Goal: Task Accomplishment & Management: Use online tool/utility

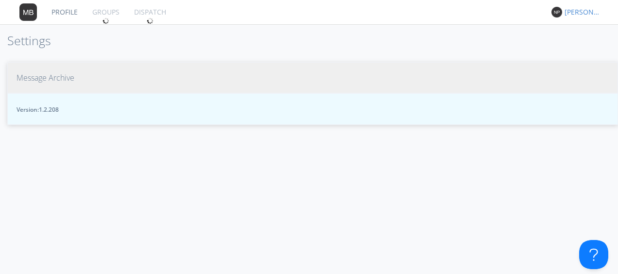
click at [52, 83] on span "Message Archive" at bounding box center [46, 77] width 58 height 11
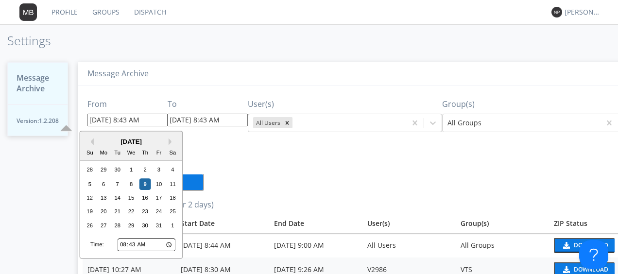
click at [116, 119] on input "[DATE] 8:43 AM" at bounding box center [128, 120] width 80 height 13
click at [105, 180] on div "6" at bounding box center [104, 184] width 12 height 12
type input "[DATE] 8:43 AM"
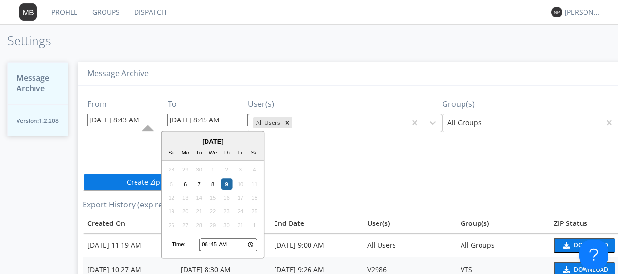
click at [190, 123] on input "[DATE] 8:45 AM" at bounding box center [208, 120] width 80 height 13
click at [185, 182] on div "6" at bounding box center [185, 184] width 12 height 12
type input "[DATE] 8:45 AM"
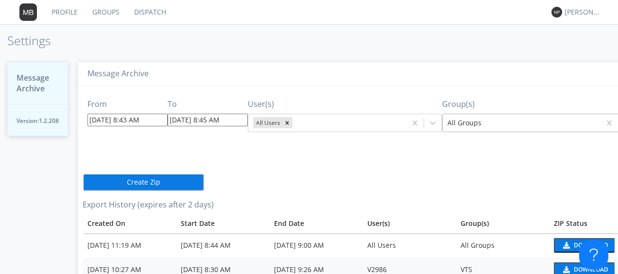
click at [454, 125] on div at bounding box center [522, 123] width 148 height 12
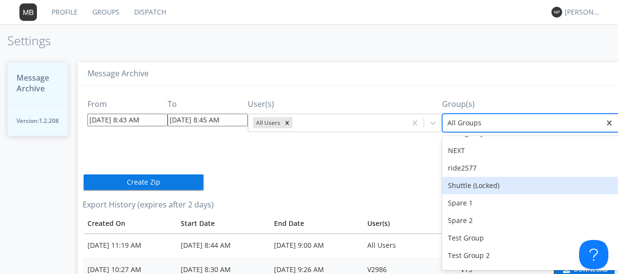
scroll to position [97, 0]
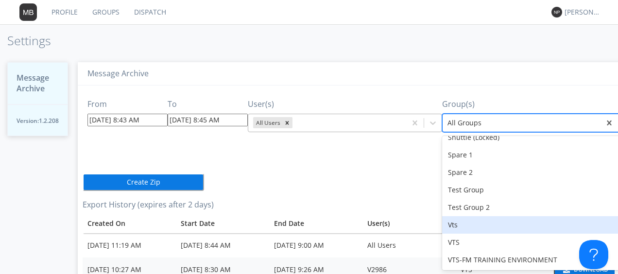
click at [305, 127] on div at bounding box center [348, 123] width 107 height 12
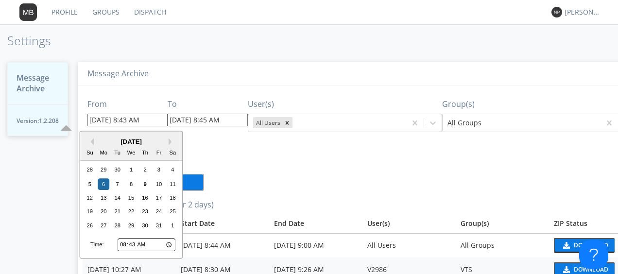
drag, startPoint x: 131, startPoint y: 120, endPoint x: 125, endPoint y: 122, distance: 6.5
click at [125, 122] on input "[DATE] 8:43 AM" at bounding box center [128, 120] width 80 height 13
type input "[DATE] 8:40 AM"
type input "[DATE] 8:47 AM"
type input "[DATE] 8:40 AM"
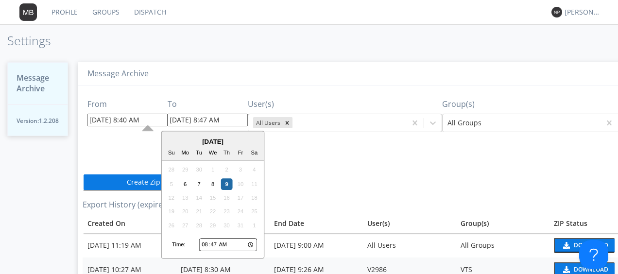
drag, startPoint x: 211, startPoint y: 120, endPoint x: 199, endPoint y: 118, distance: 11.8
click at [199, 118] on input "[DATE] 8:47 AM" at bounding box center [208, 120] width 80 height 13
click at [182, 183] on div "6" at bounding box center [185, 184] width 12 height 12
drag, startPoint x: 212, startPoint y: 117, endPoint x: 199, endPoint y: 118, distance: 12.7
click at [199, 118] on input "[DATE] 8:47 AM" at bounding box center [208, 120] width 80 height 13
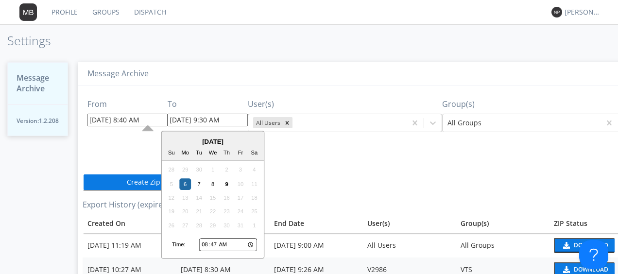
type input "[DATE] 9:30 AM"
click at [113, 176] on button "Create Zip" at bounding box center [144, 183] width 122 height 18
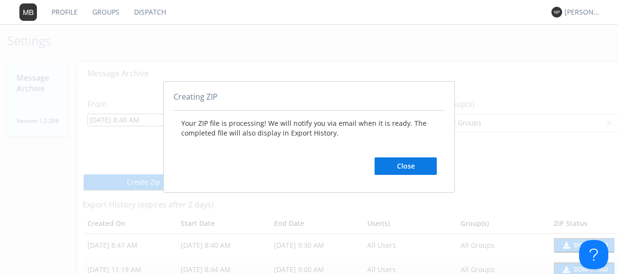
click at [419, 163] on button "Close" at bounding box center [406, 167] width 62 height 18
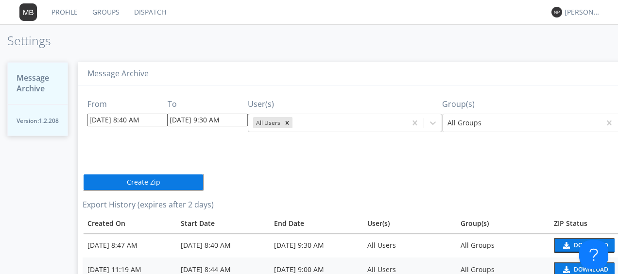
click at [554, 248] on button "Download" at bounding box center [584, 245] width 61 height 15
